Goal: Information Seeking & Learning: Understand process/instructions

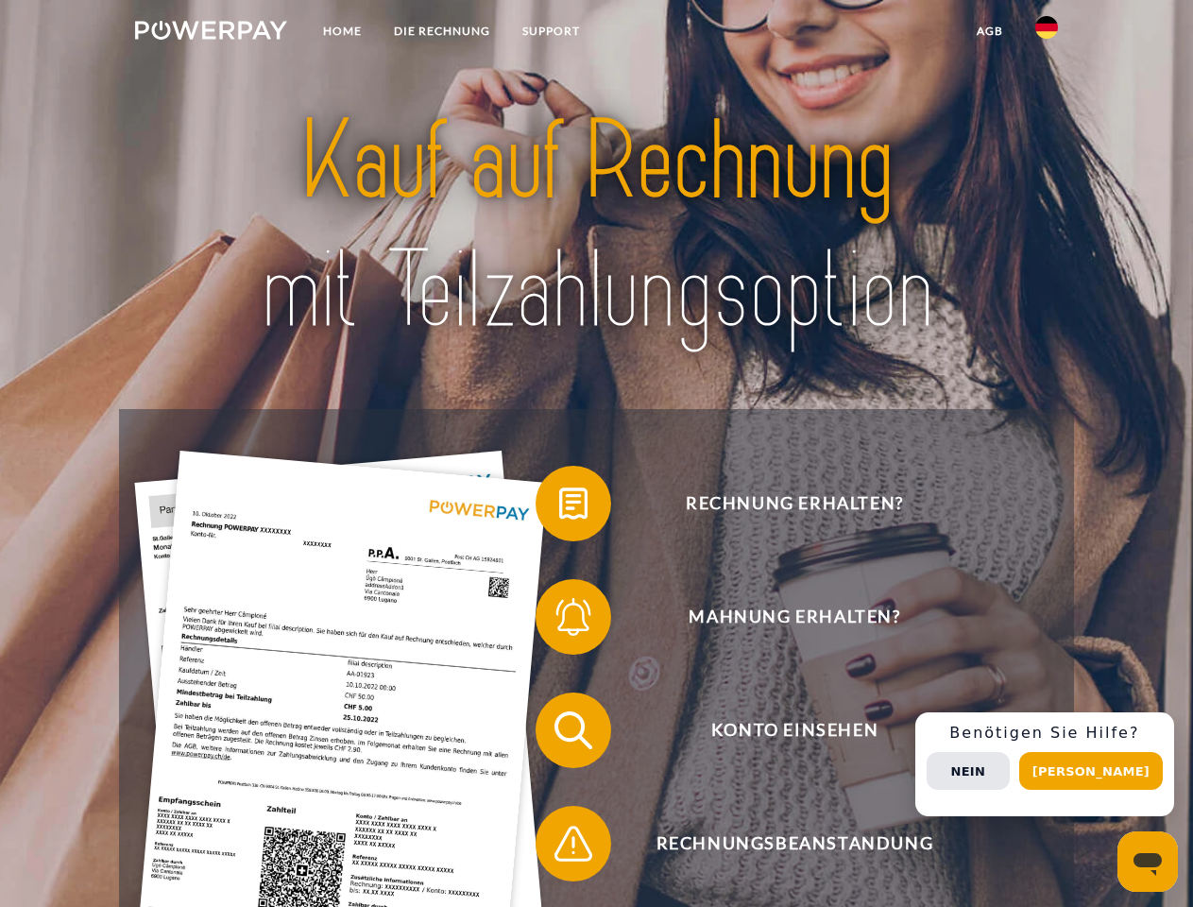
click at [211, 33] on img at bounding box center [211, 30] width 152 height 19
click at [1047, 33] on img at bounding box center [1046, 27] width 23 height 23
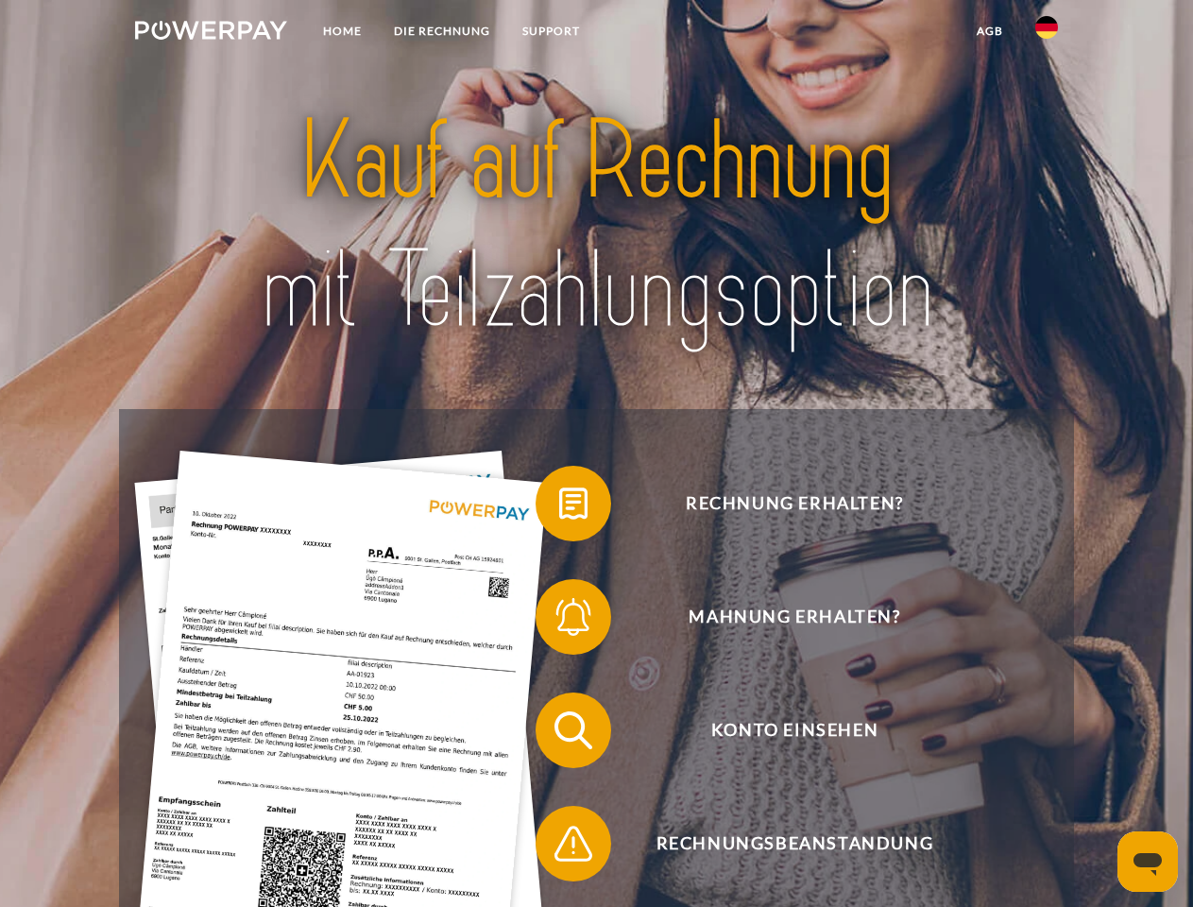
click at [989, 31] on link "agb" at bounding box center [990, 31] width 59 height 34
click at [559, 507] on span at bounding box center [545, 503] width 94 height 94
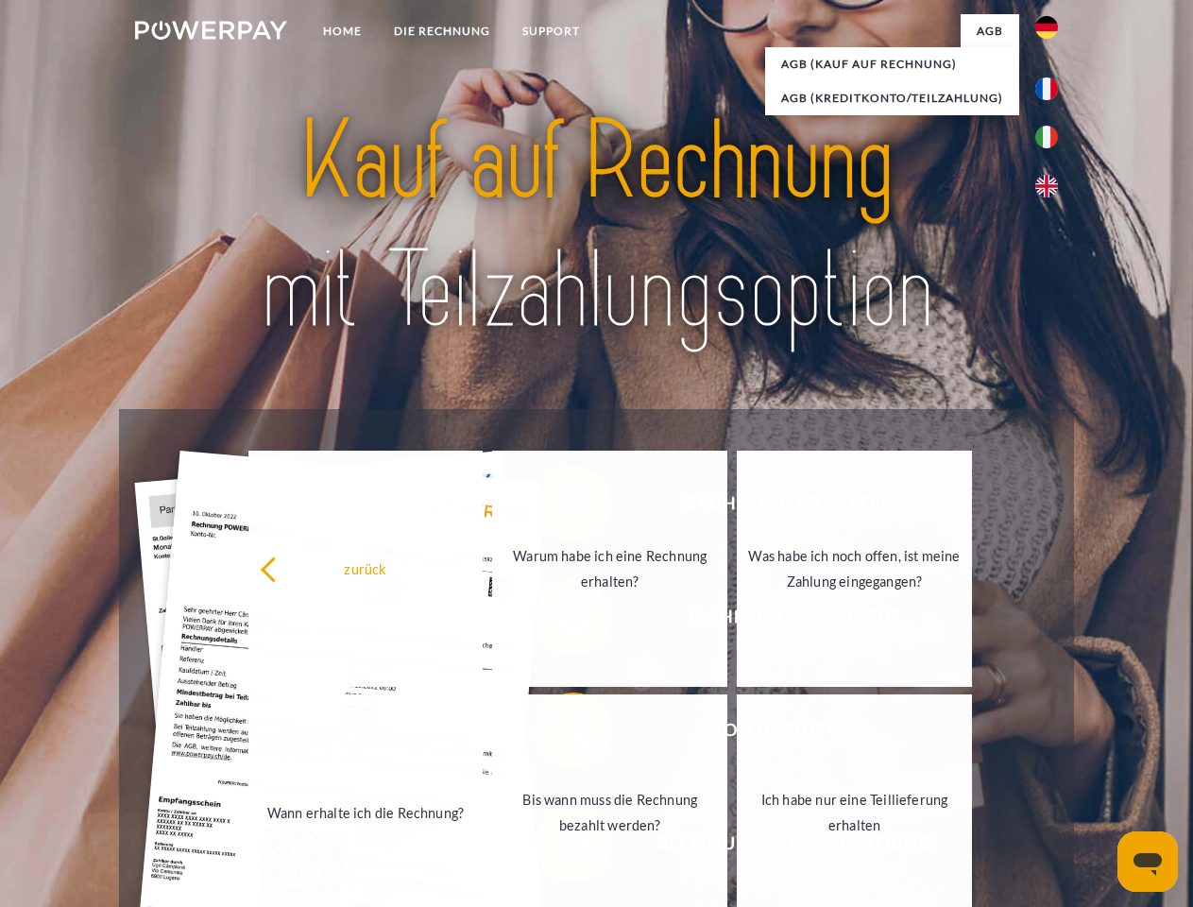
click at [559, 621] on div "zurück Warum habe ich eine Rechnung erhalten? Was habe ich noch offen, ist mein…" at bounding box center [611, 691] width 763 height 488
click at [559, 734] on link "Bis wann muss die Rechnung bezahlt werden?" at bounding box center [609, 812] width 235 height 236
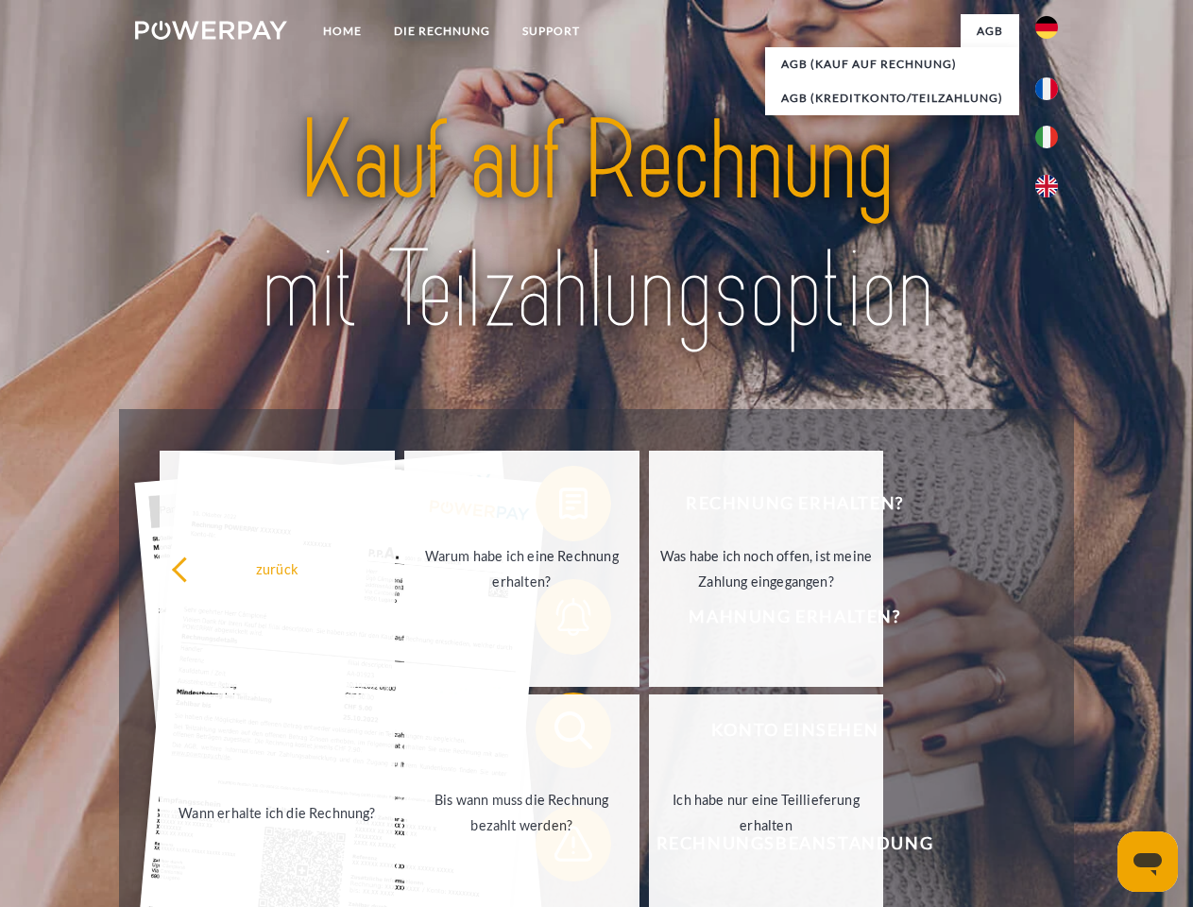
click at [559, 847] on span at bounding box center [545, 843] width 94 height 94
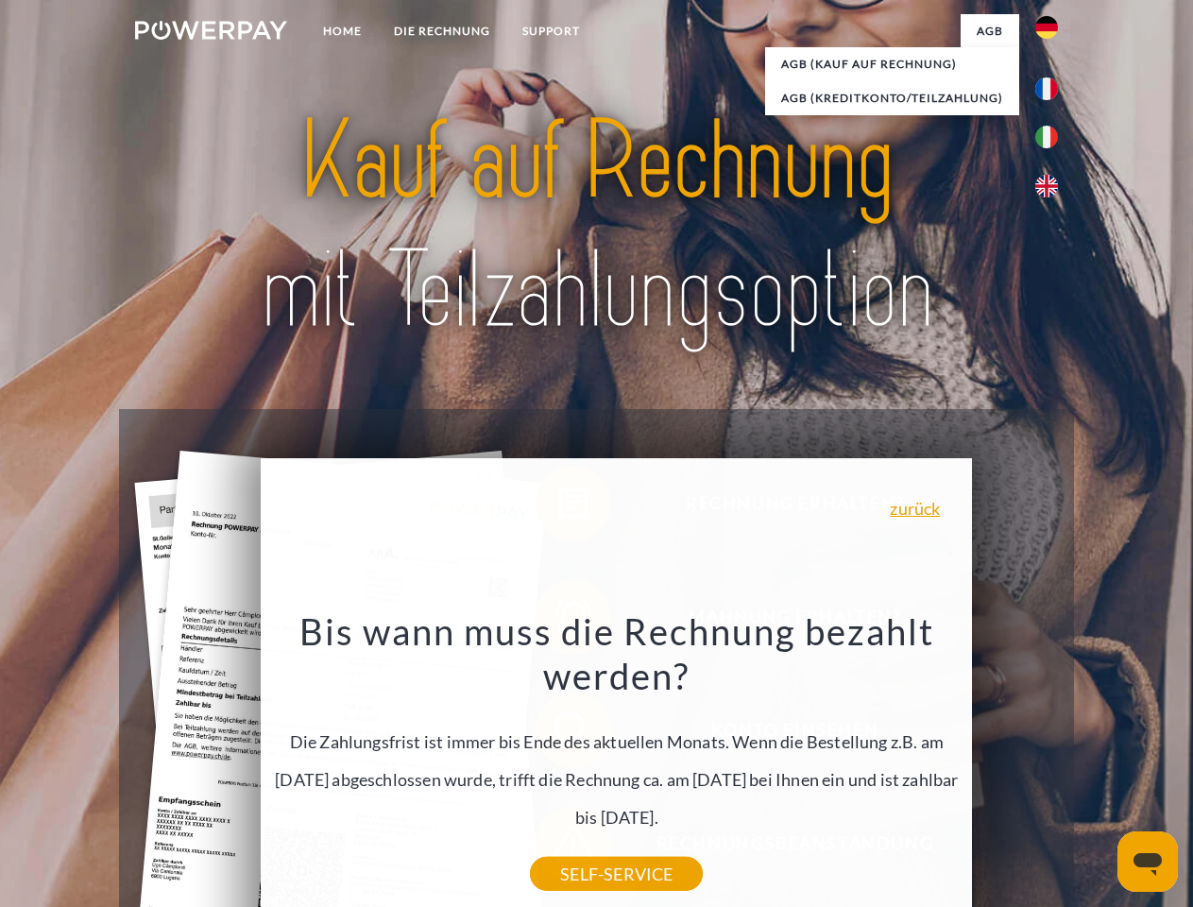
click at [1052, 764] on div "Rechnung erhalten? Mahnung erhalten? Konto einsehen" at bounding box center [596, 787] width 954 height 756
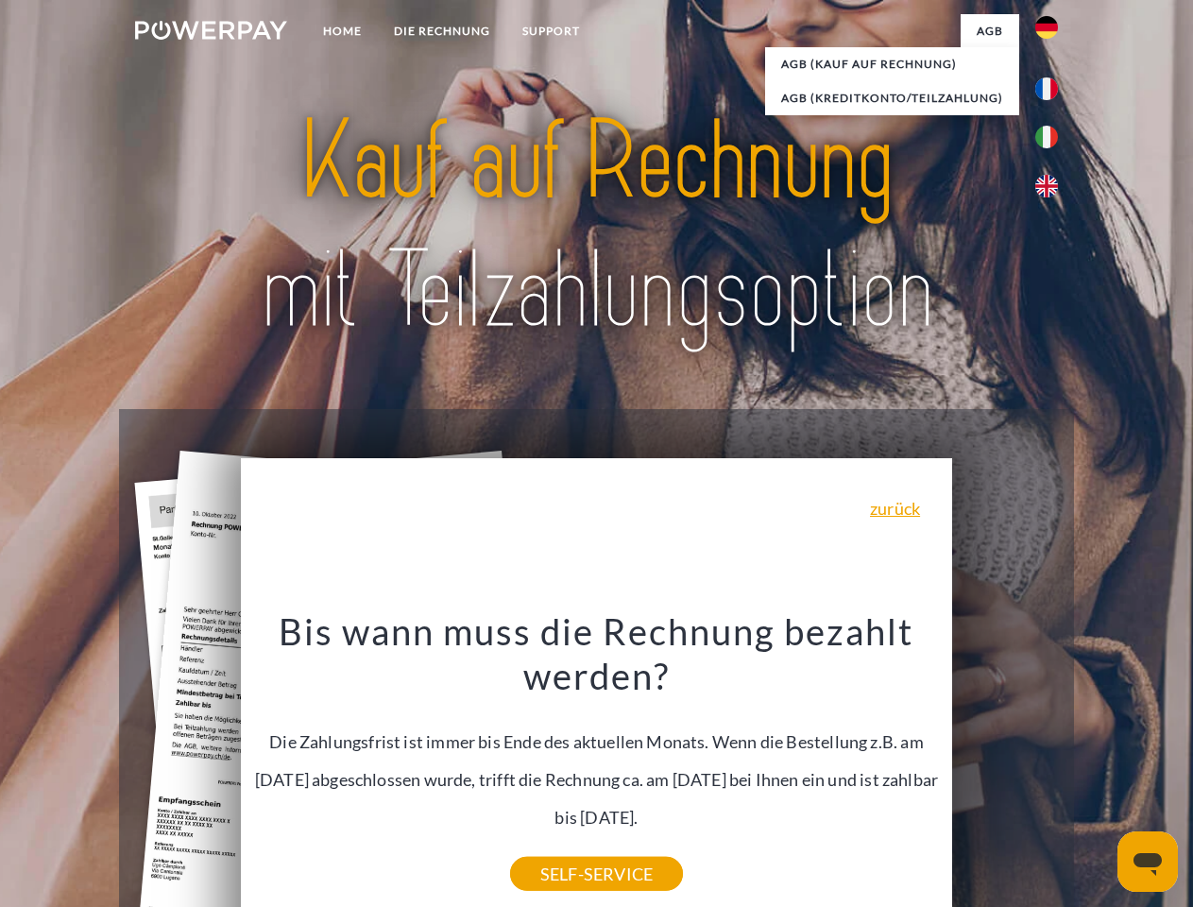
click at [1005, 768] on span "Konto einsehen" at bounding box center [794, 731] width 463 height 76
click at [1098, 771] on header "Home DIE RECHNUNG SUPPORT" at bounding box center [596, 652] width 1193 height 1305
